Goal: Task Accomplishment & Management: Complete application form

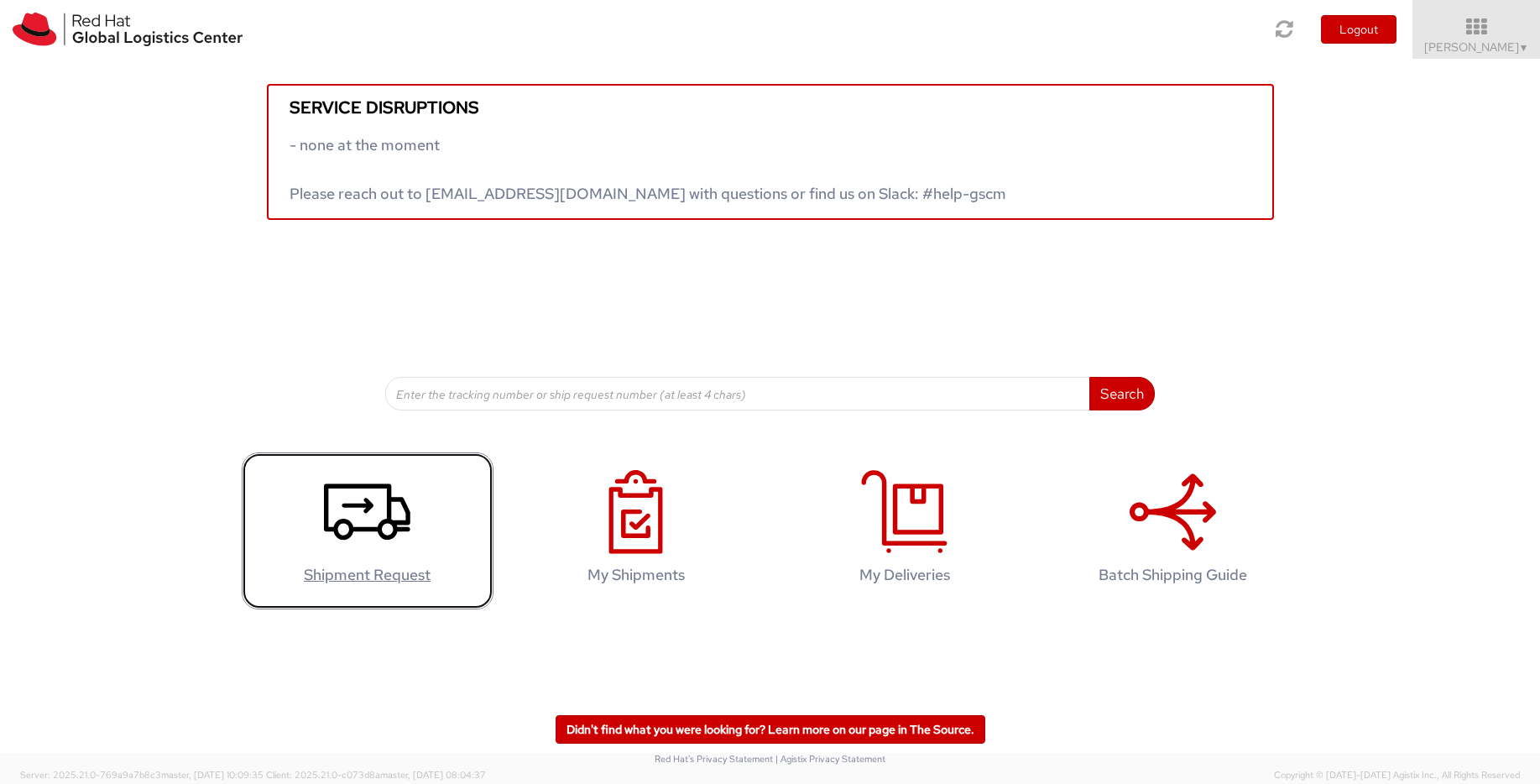
click at [324, 530] on icon at bounding box center [367, 512] width 87 height 84
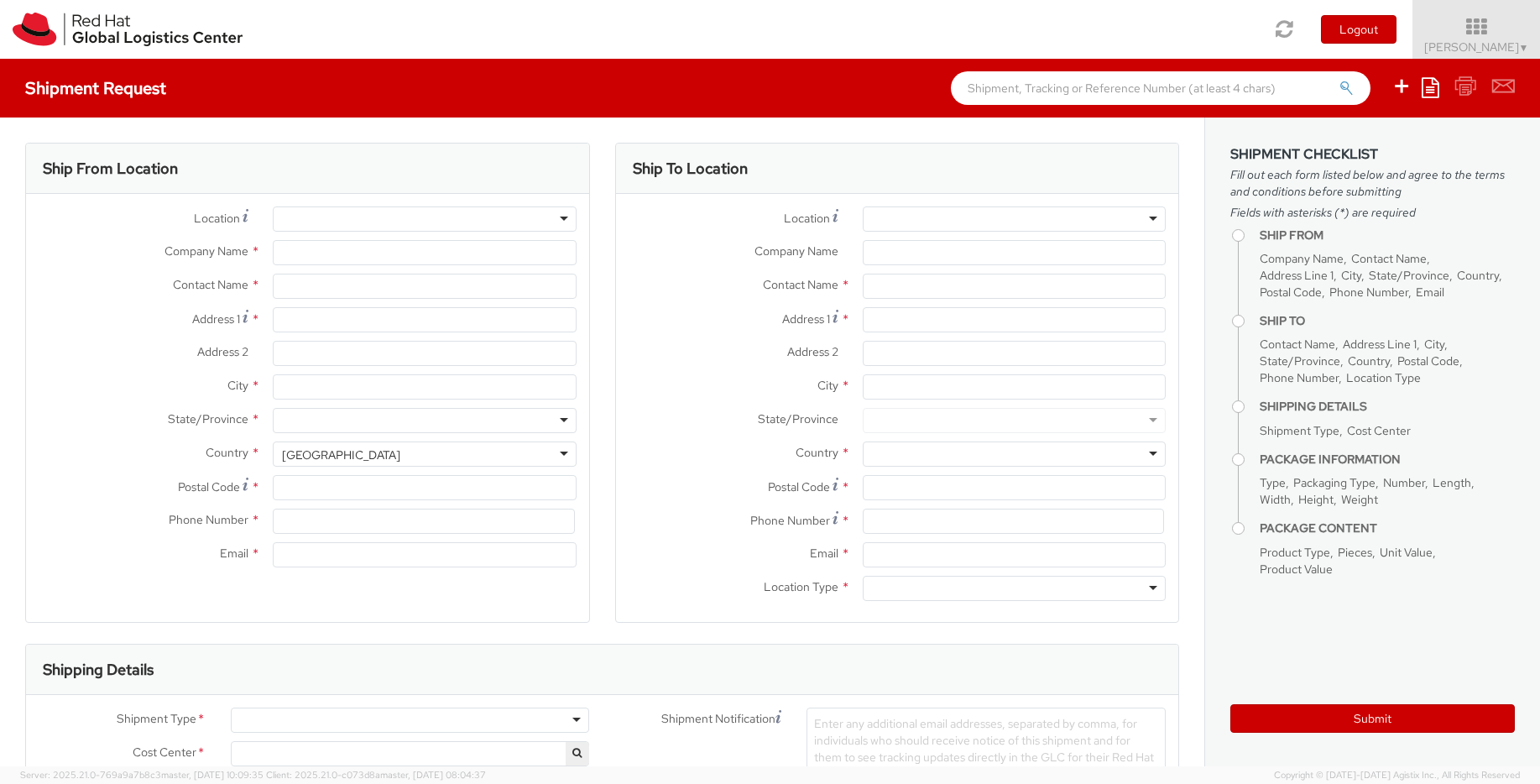
select select "775"
select select
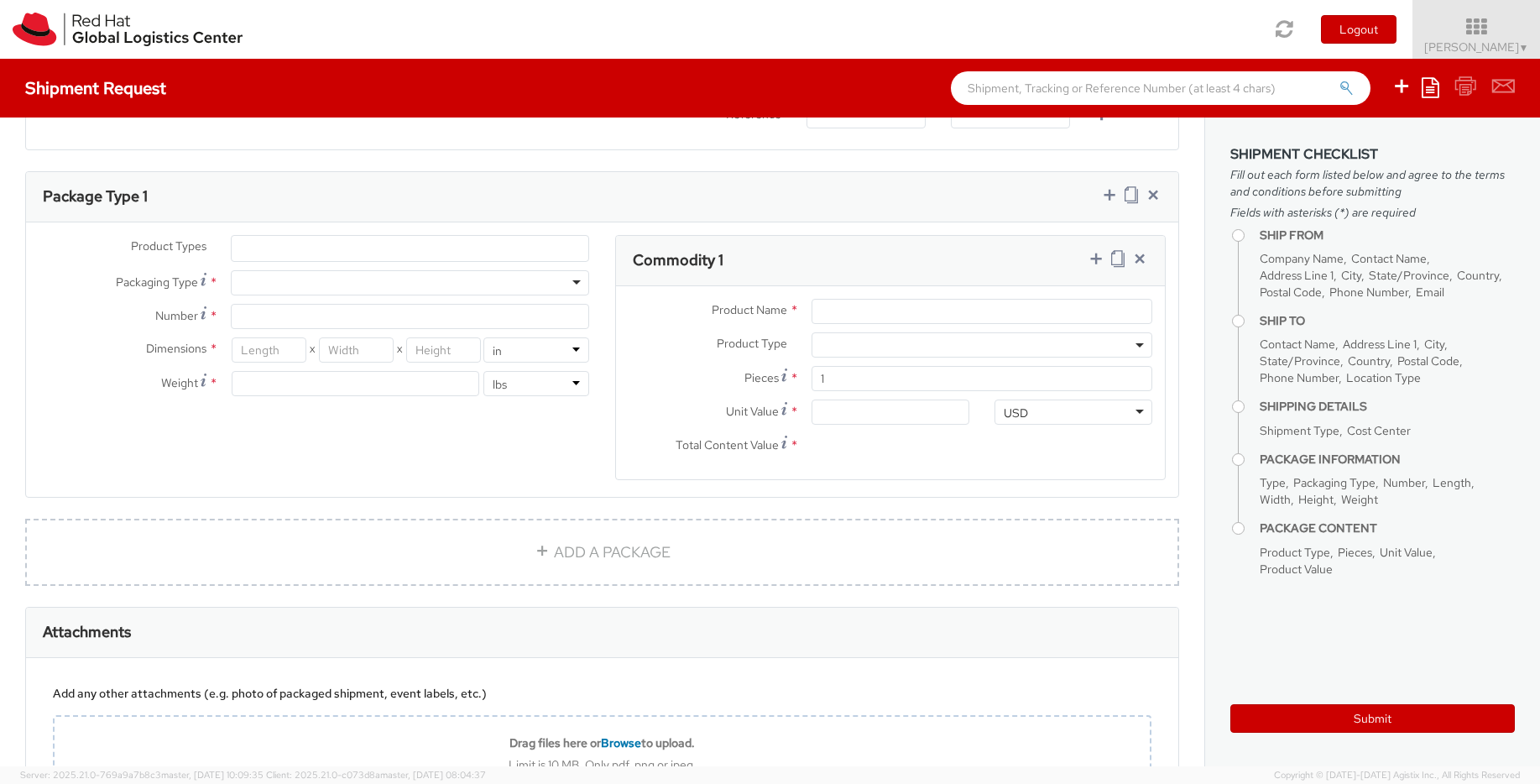
scroll to position [908, 0]
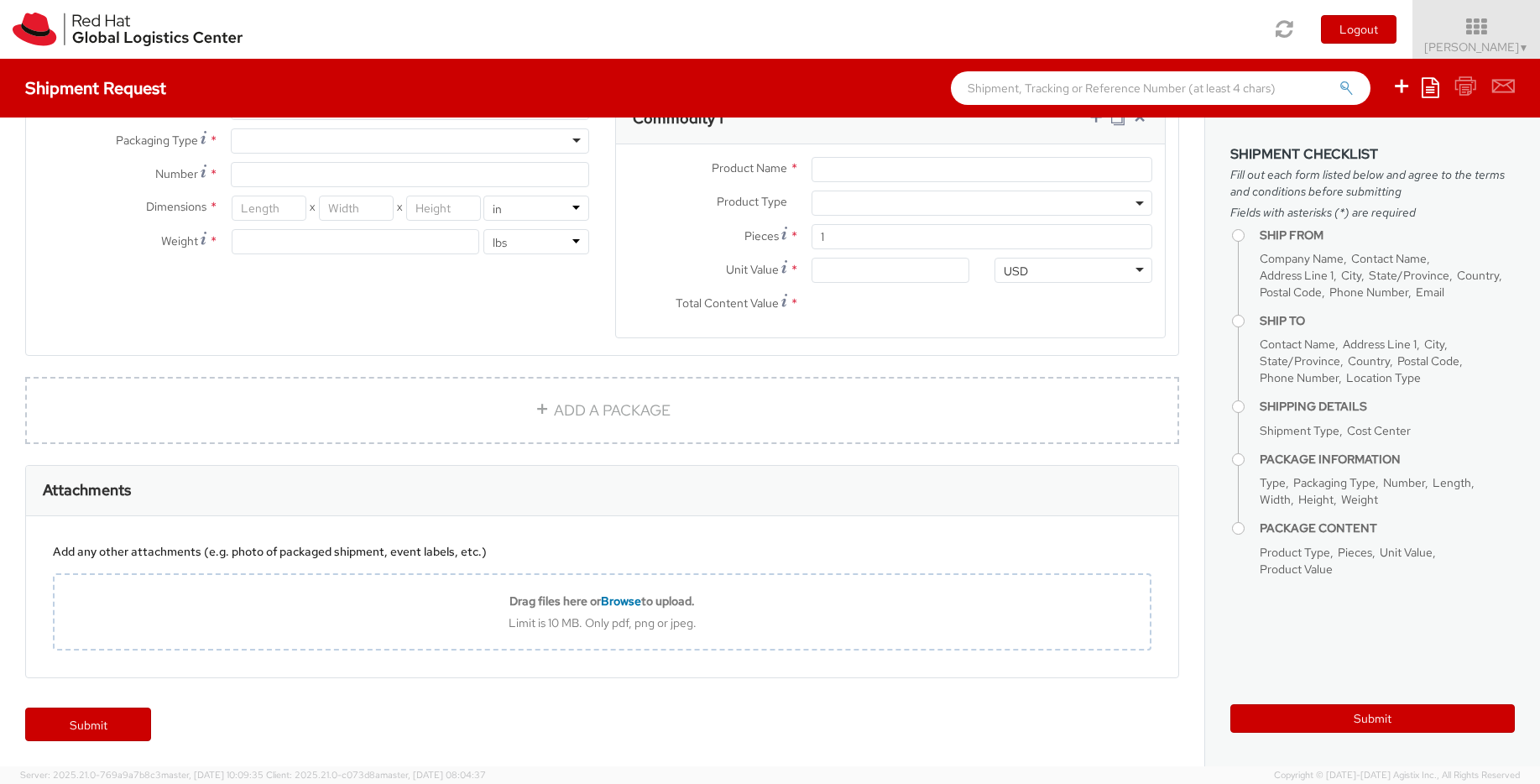
type input "Red Hat, Inc."
type input "[PERSON_NAME]"
type input "[STREET_ADDRESS]"
type input "RALEIGH"
type input "27601"
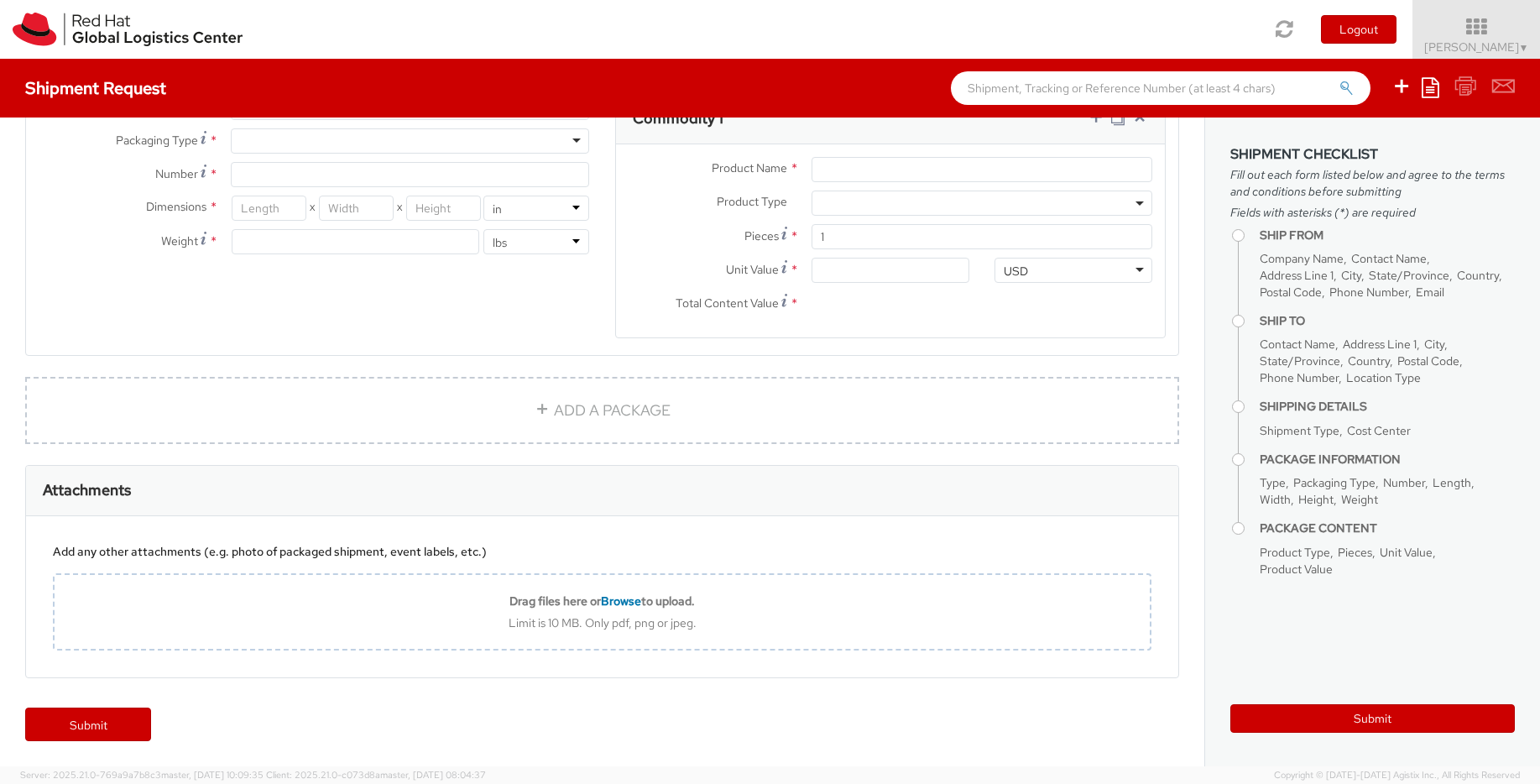
type input "19198908701"
type input "[EMAIL_ADDRESS][DOMAIN_NAME]"
